Goal: Complete application form

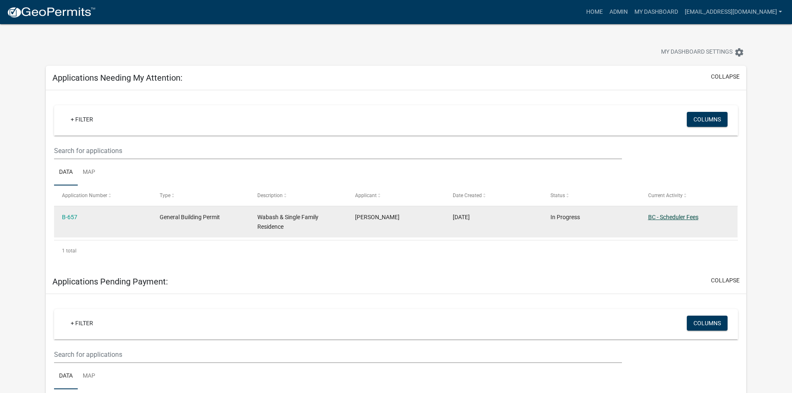
click at [679, 217] on link "BC - Scheduler Fees" at bounding box center [673, 217] width 50 height 7
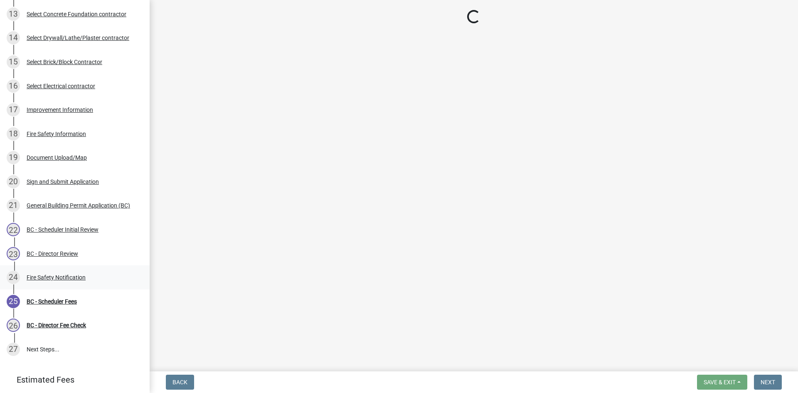
scroll to position [430, 0]
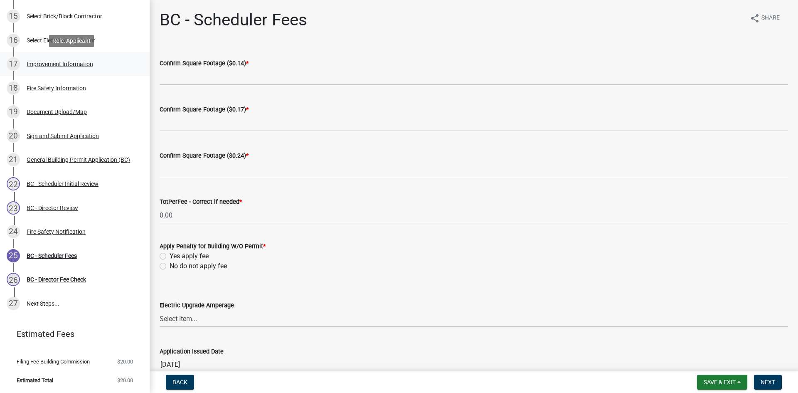
click at [57, 64] on div "Improvement Information" at bounding box center [60, 64] width 67 height 6
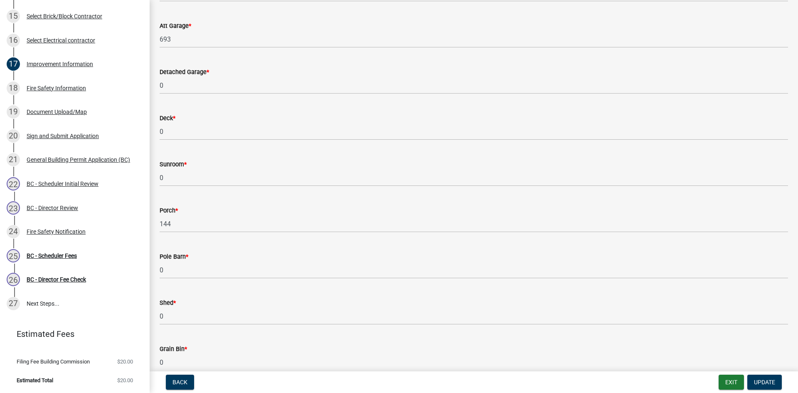
scroll to position [291, 0]
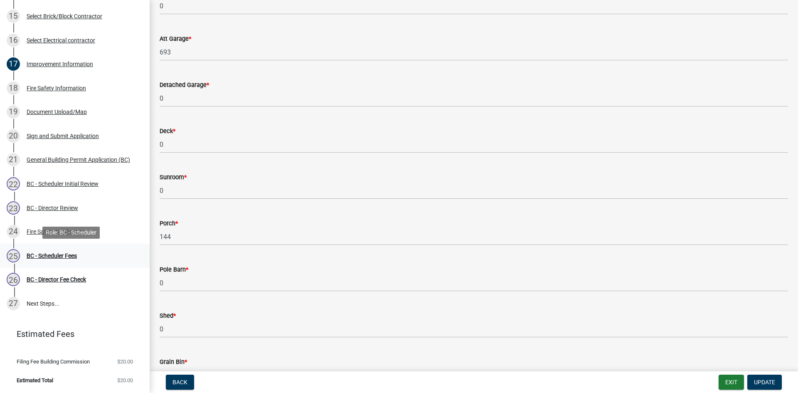
click at [69, 254] on div "BC - Scheduler Fees" at bounding box center [52, 256] width 50 height 6
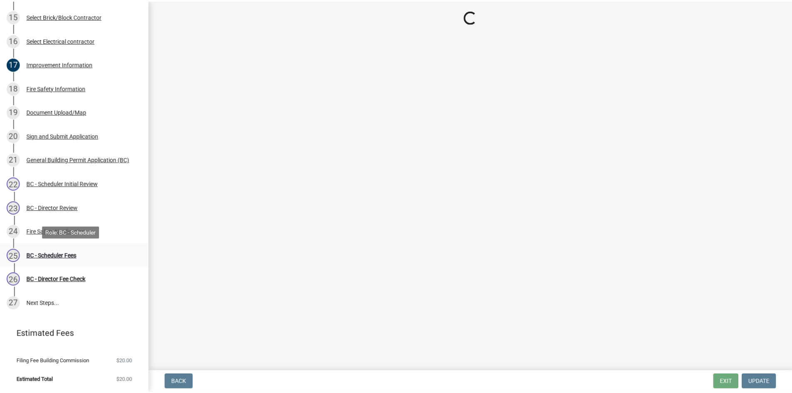
scroll to position [0, 0]
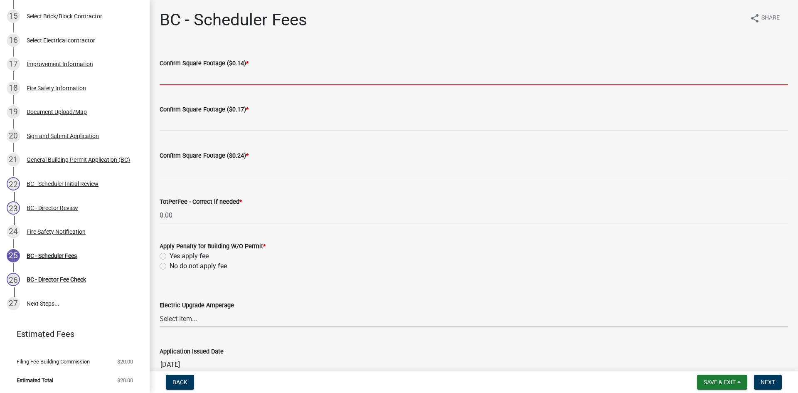
click at [215, 73] on input "text" at bounding box center [474, 76] width 629 height 17
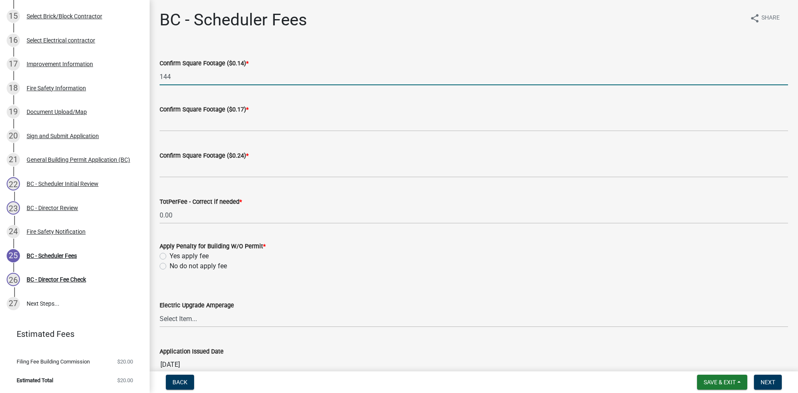
type input "144"
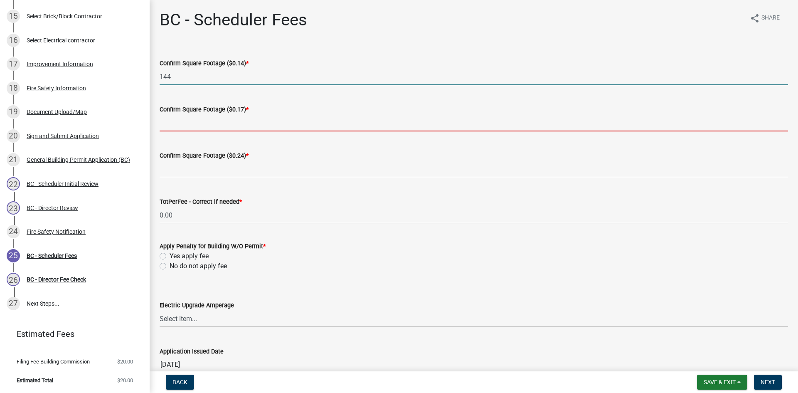
click at [214, 123] on input "text" at bounding box center [474, 122] width 629 height 17
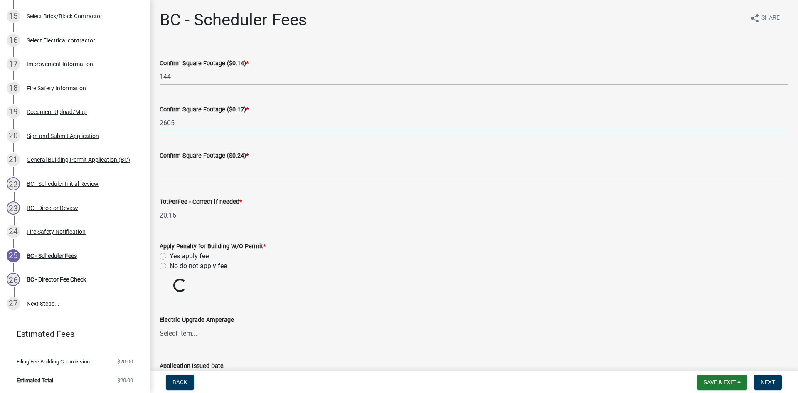
type input "2605"
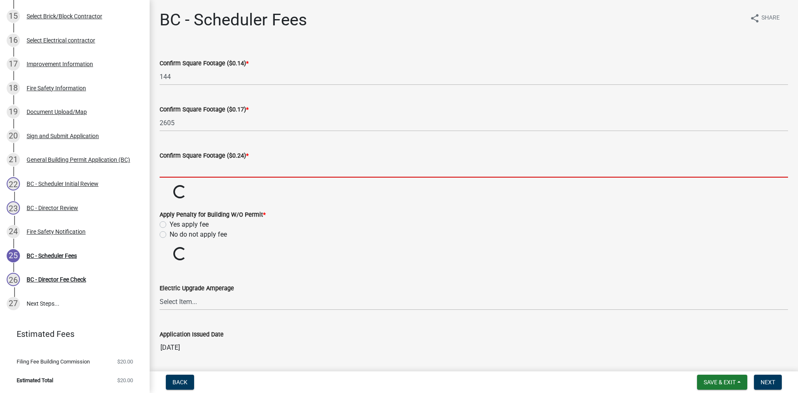
click at [229, 173] on input "text" at bounding box center [474, 168] width 629 height 17
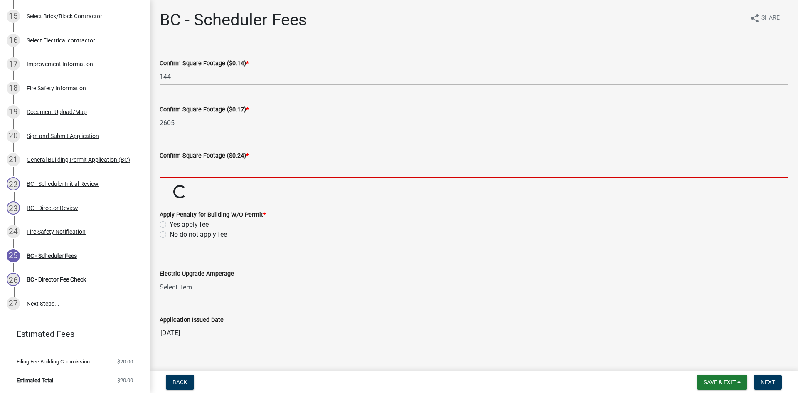
type input "0"
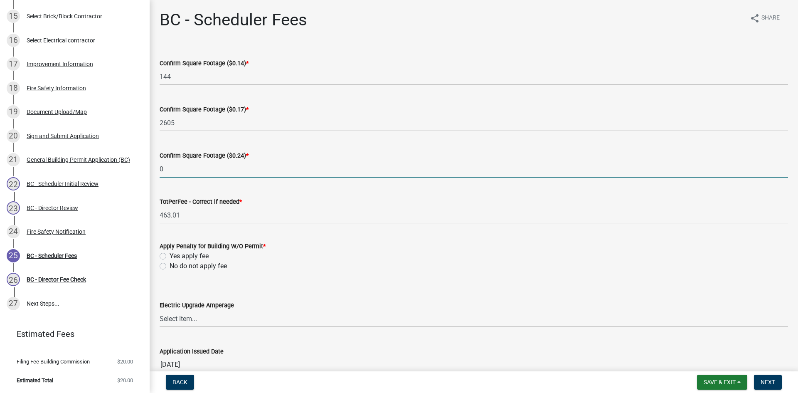
click at [163, 269] on wm-data-entity-input-list "Confirm Square Footage ($0.14) * 144 Confirm Square Footage ($0.17) * 2605 Conf…" at bounding box center [474, 213] width 629 height 333
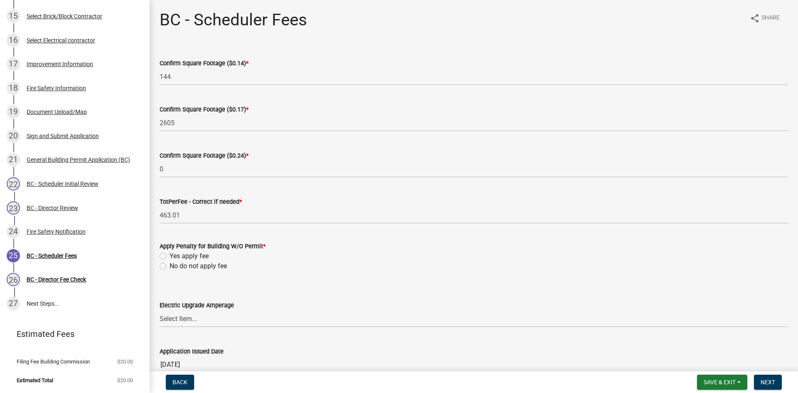
click at [170, 264] on label "No do not apply fee" at bounding box center [198, 266] width 57 height 10
click at [170, 264] on input "No do not apply fee" at bounding box center [172, 263] width 5 height 5
radio input "true"
click at [770, 383] on span "Next" at bounding box center [768, 382] width 15 height 7
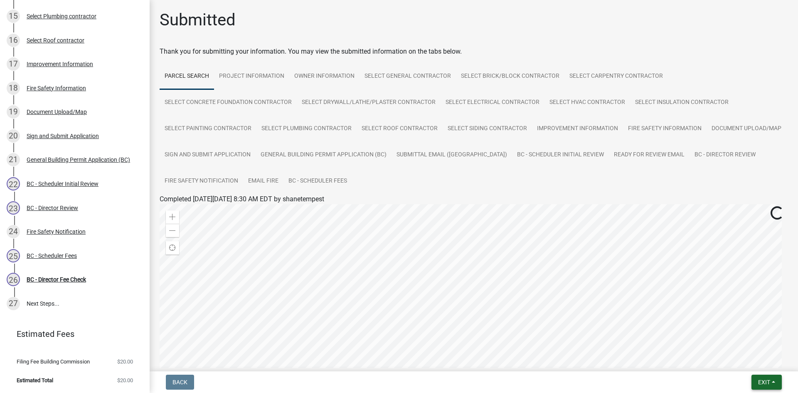
click at [760, 382] on span "Exit" at bounding box center [764, 382] width 12 height 7
click at [742, 360] on button "Save & Exit" at bounding box center [748, 360] width 67 height 20
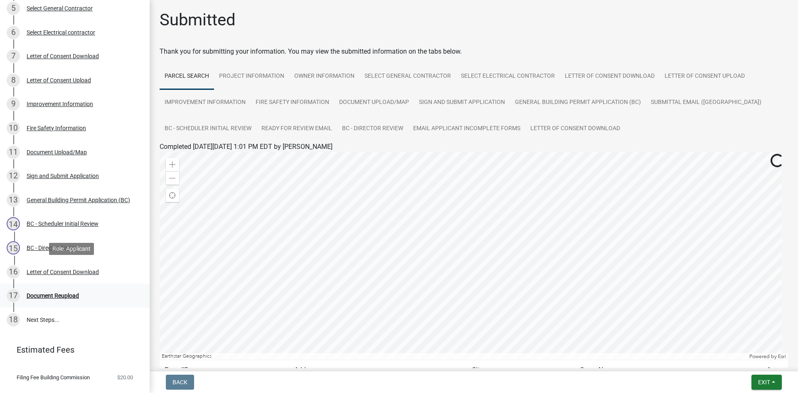
scroll to position [214, 0]
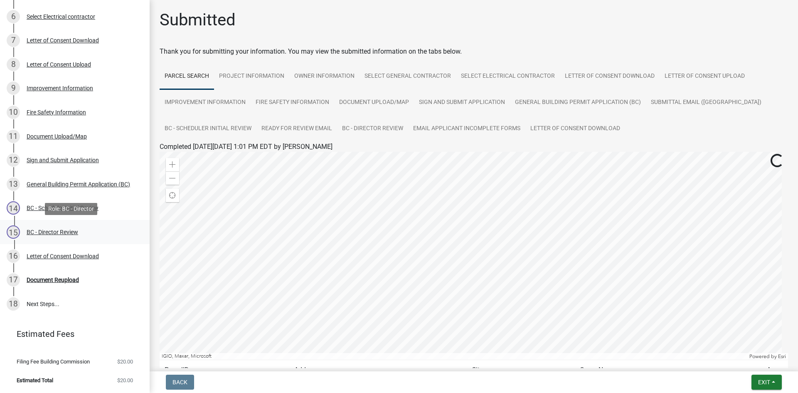
click at [49, 234] on div "BC - Director Review" at bounding box center [53, 232] width 52 height 6
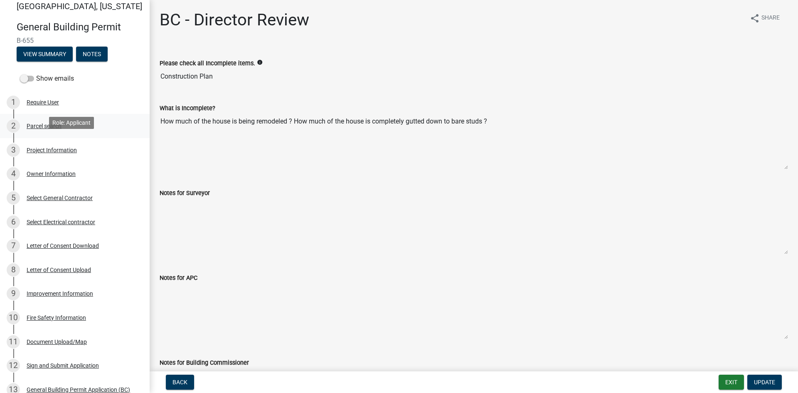
scroll to position [0, 0]
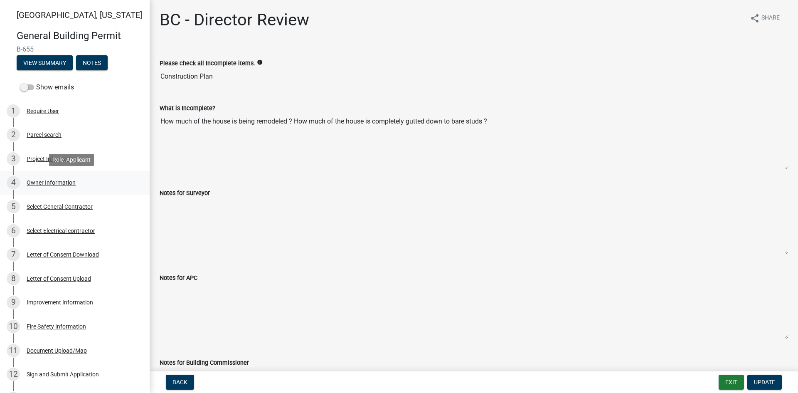
click at [59, 180] on div "Owner Information" at bounding box center [51, 183] width 49 height 6
